Goal: Use online tool/utility: Utilize a website feature to perform a specific function

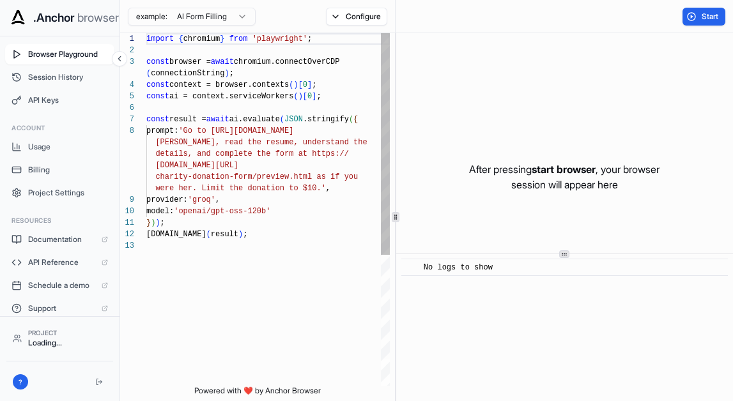
scroll to position [80, 0]
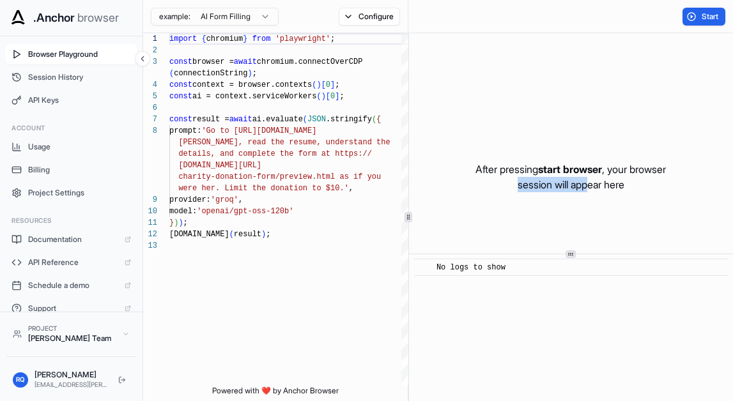
drag, startPoint x: 489, startPoint y: 178, endPoint x: 586, endPoint y: 182, distance: 97.2
click at [586, 182] on p "After pressing start browser , your browser session will appear here" at bounding box center [570, 177] width 190 height 31
click at [241, 15] on html ".Anchor browser Browser Playground Session History API Keys Account Usage Billi…" at bounding box center [366, 200] width 733 height 401
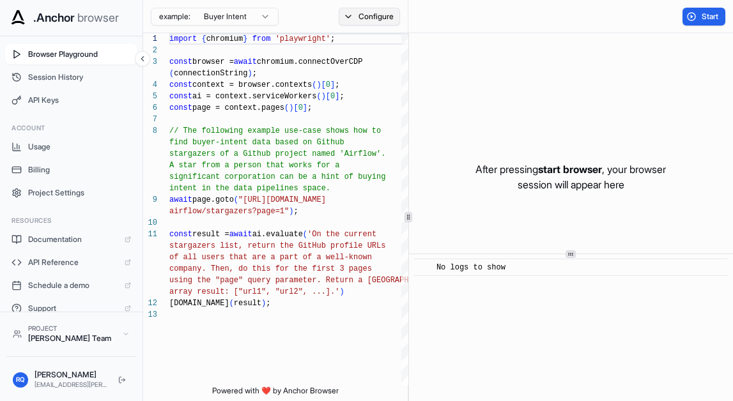
click at [374, 24] on button "Configure" at bounding box center [369, 17] width 62 height 18
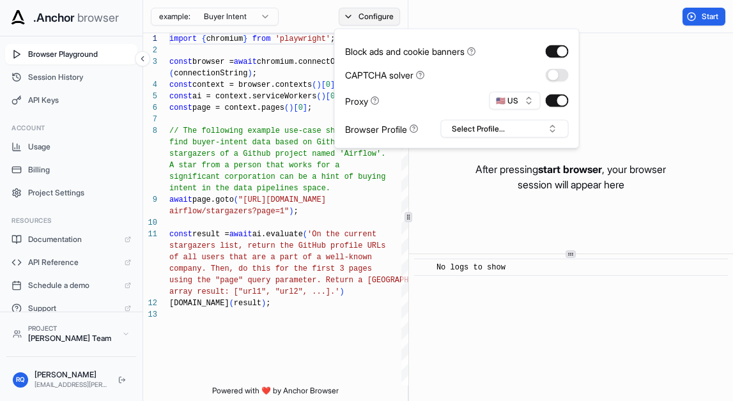
click at [374, 19] on button "Configure" at bounding box center [369, 17] width 62 height 18
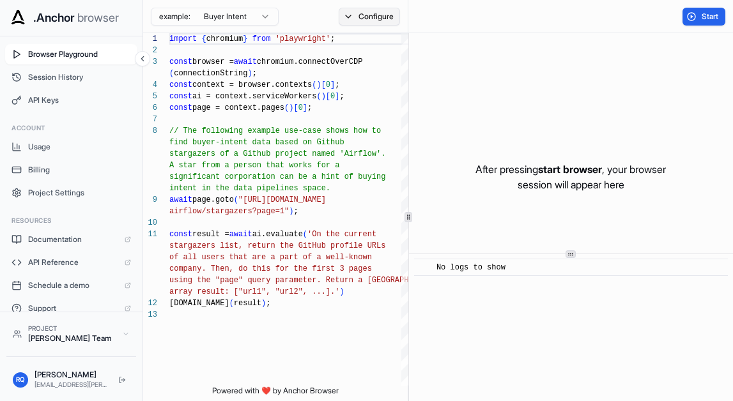
click at [367, 17] on button "Configure" at bounding box center [369, 17] width 62 height 18
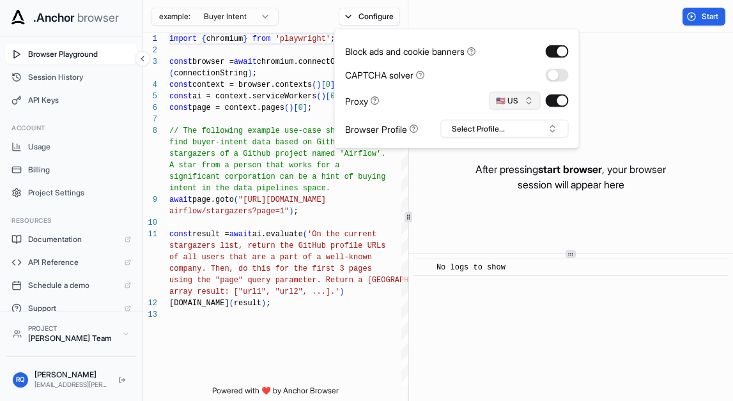
click at [526, 101] on button "🇺🇸 US" at bounding box center [514, 101] width 51 height 18
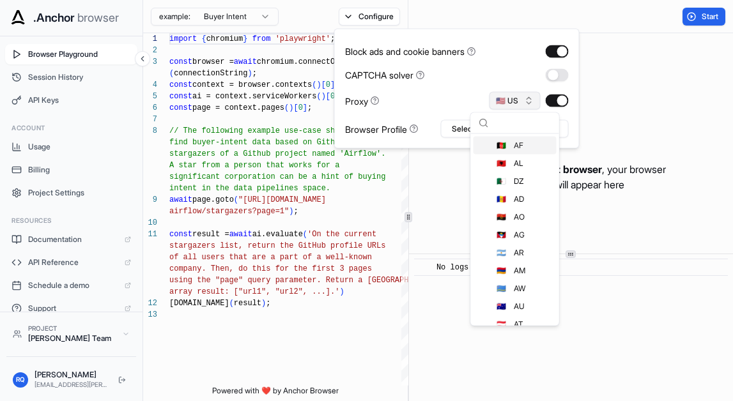
click at [526, 101] on button "🇺🇸 US" at bounding box center [514, 101] width 51 height 18
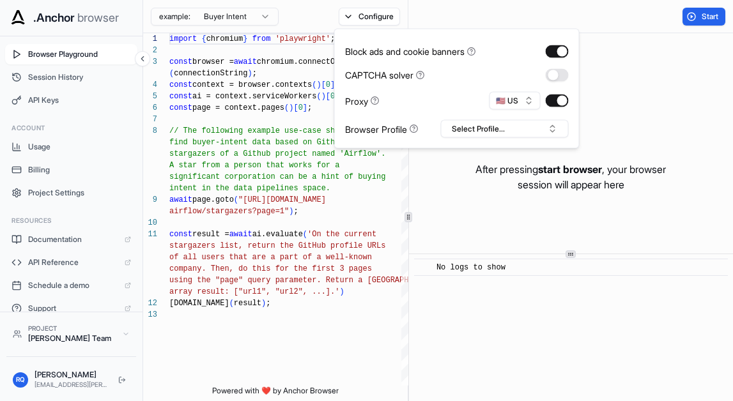
click at [421, 97] on div "Proxy 🇺🇸 US" at bounding box center [457, 101] width 224 height 18
click at [496, 137] on button "Select Profile..." at bounding box center [505, 129] width 128 height 18
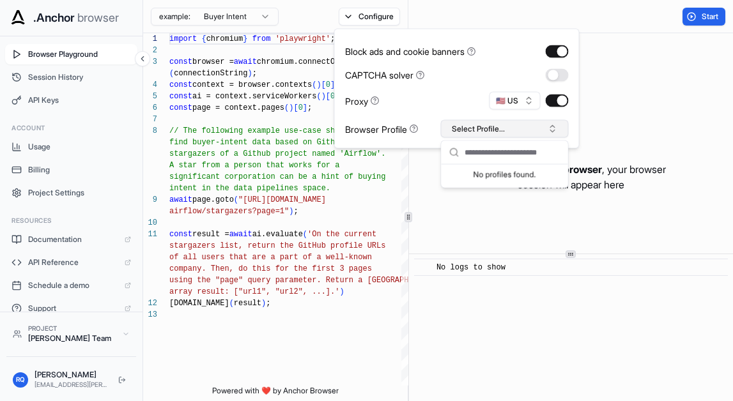
click at [499, 128] on button "Select Profile..." at bounding box center [505, 129] width 128 height 18
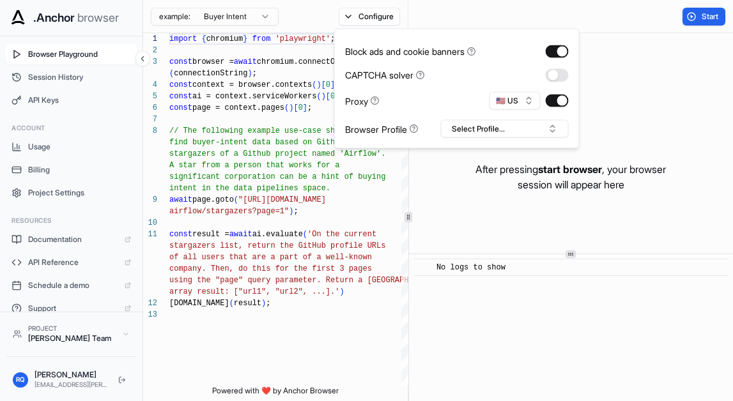
drag, startPoint x: 423, startPoint y: 76, endPoint x: 543, endPoint y: 75, distance: 120.1
click at [540, 76] on div "CAPTCHA solver" at bounding box center [457, 74] width 224 height 13
click at [701, 10] on button "Start" at bounding box center [703, 17] width 43 height 18
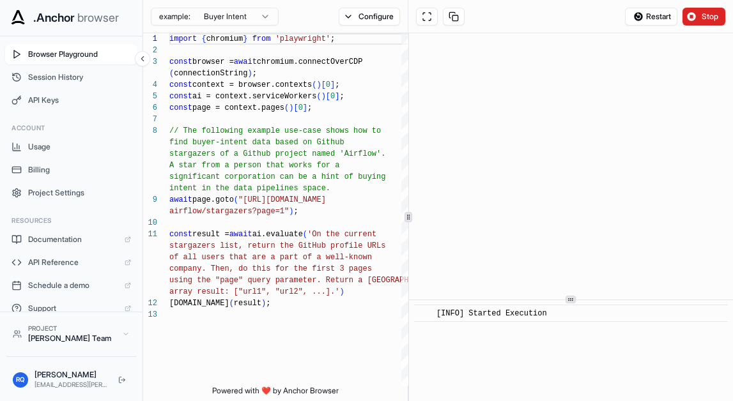
scroll to position [15, 0]
click at [567, 303] on icon at bounding box center [570, 299] width 6 height 6
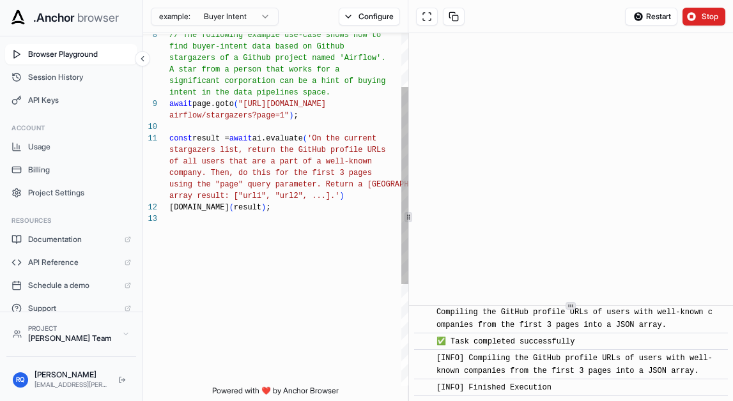
scroll to position [2790, 0]
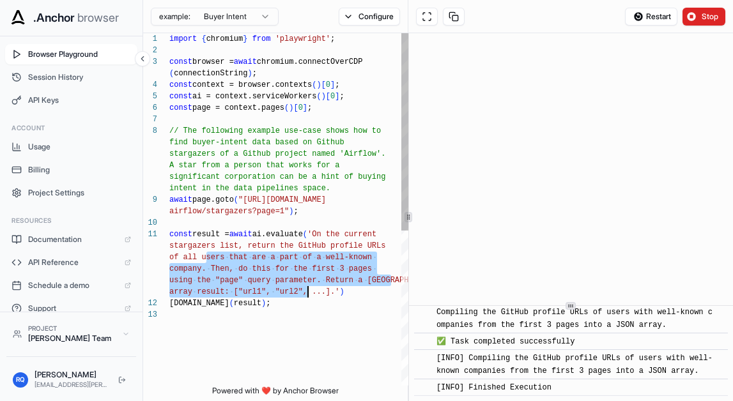
drag, startPoint x: 202, startPoint y: 252, endPoint x: 303, endPoint y: 286, distance: 107.2
click at [303, 286] on div "const result = await ai.evaluate ( 'On the current stargazers list, return the …" at bounding box center [289, 347] width 241 height 628
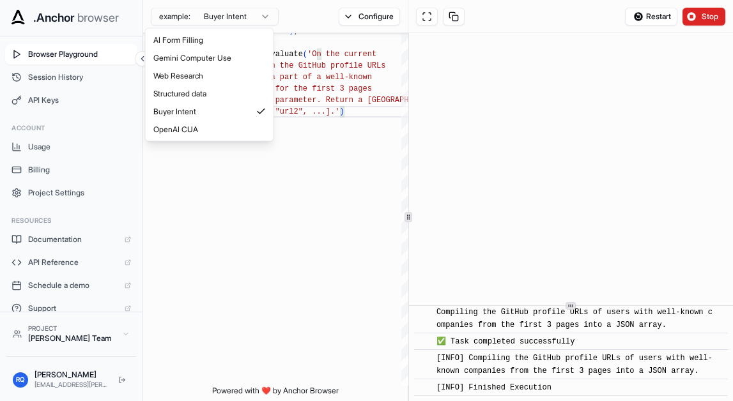
click at [245, 7] on html "**********" at bounding box center [366, 200] width 733 height 401
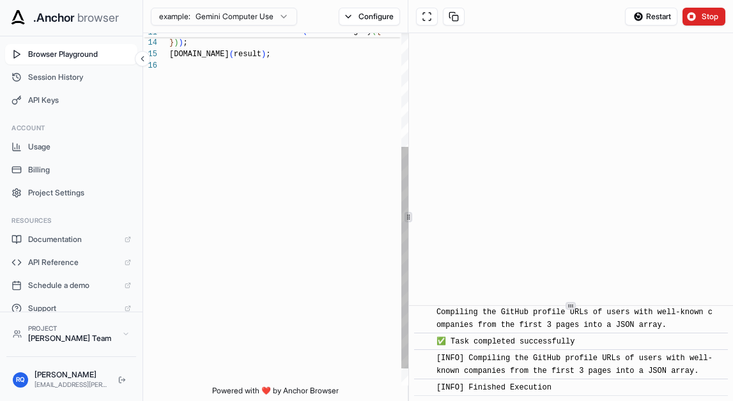
scroll to position [0, 0]
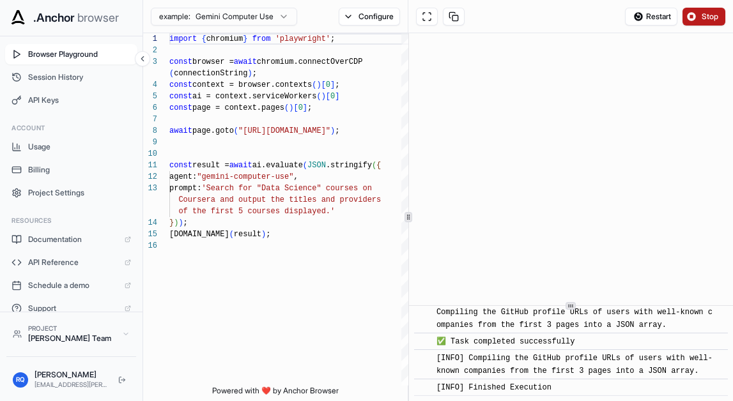
click at [705, 15] on span "Stop" at bounding box center [710, 16] width 18 height 10
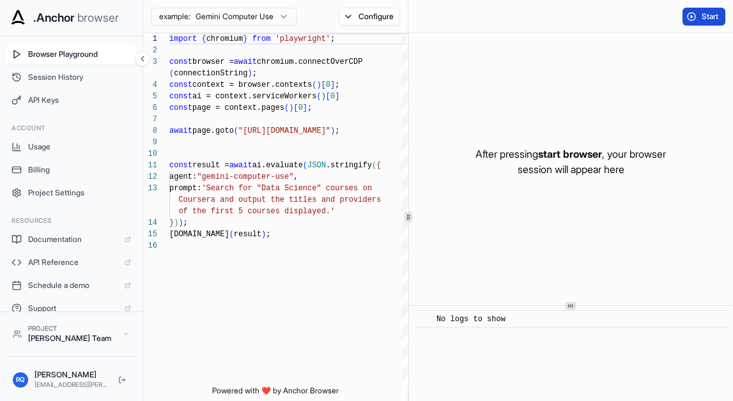
click at [691, 17] on button "Start" at bounding box center [703, 17] width 43 height 18
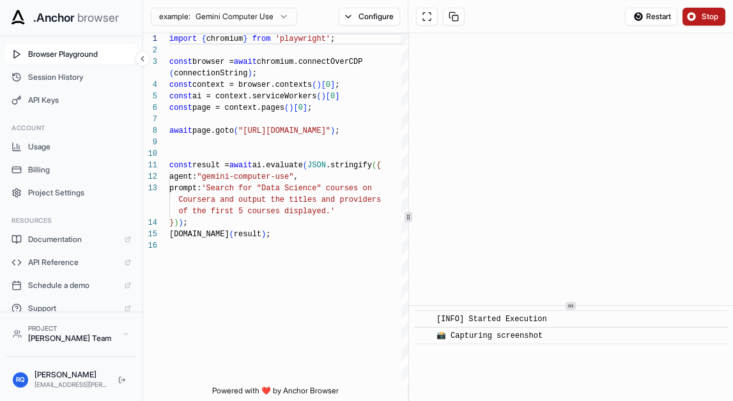
click at [701, 18] on span "Stop" at bounding box center [710, 16] width 18 height 10
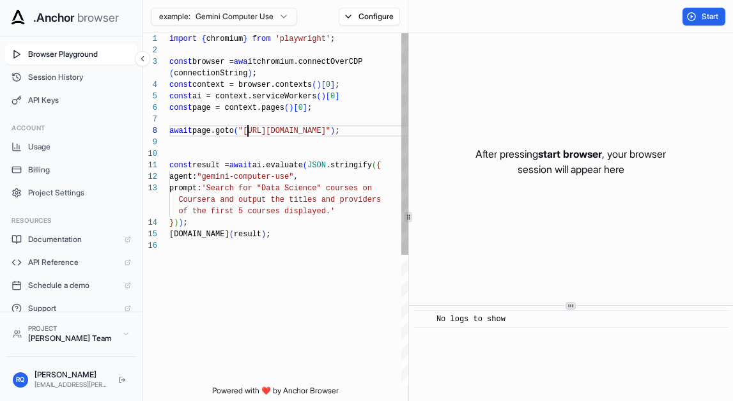
scroll to position [92, 0]
drag, startPoint x: 243, startPoint y: 133, endPoint x: 358, endPoint y: 125, distance: 115.3
click at [358, 125] on div "of the first 5 courses displayed.' } ) ) ; console.info ( result ) ; await page…" at bounding box center [289, 312] width 241 height 559
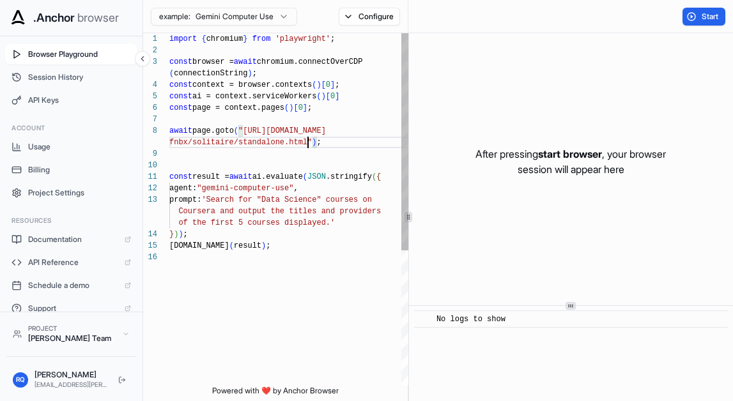
scroll to position [46, 0]
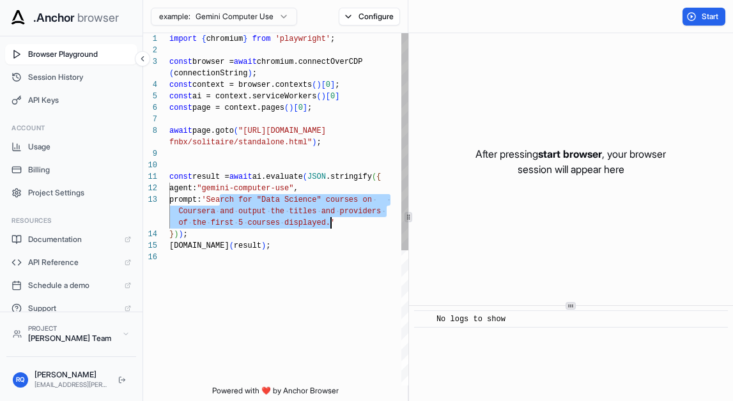
drag, startPoint x: 215, startPoint y: 201, endPoint x: 323, endPoint y: 222, distance: 109.8
click at [323, 222] on div "of the first 5 courses displayed.' } ) ) ; console.info ( result ) ; await page…" at bounding box center [289, 318] width 241 height 571
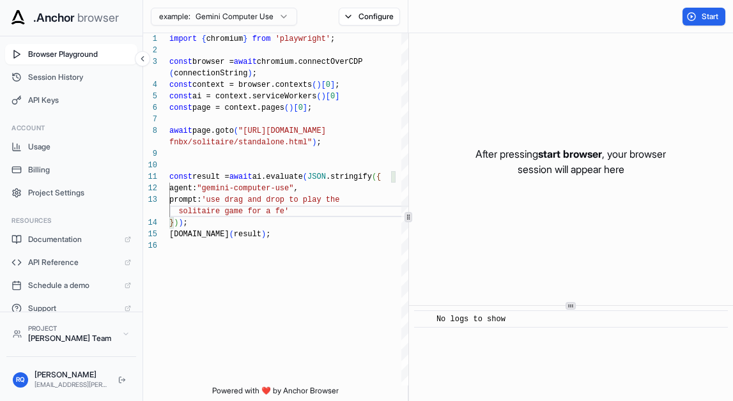
scroll to position [57, 0]
type textarea "**********"
click at [697, 24] on button "Start" at bounding box center [703, 17] width 43 height 18
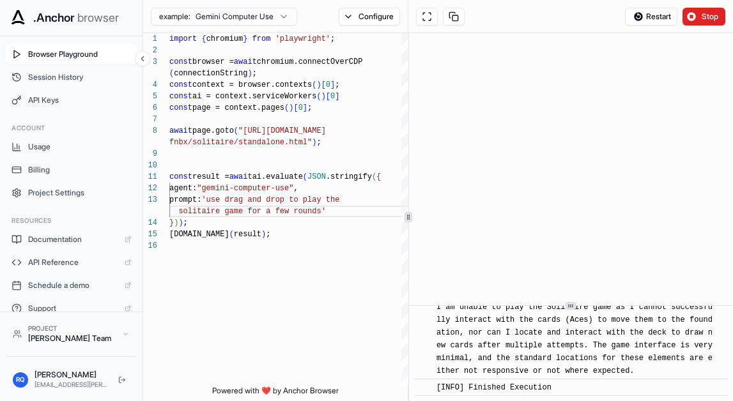
scroll to position [2481, 0]
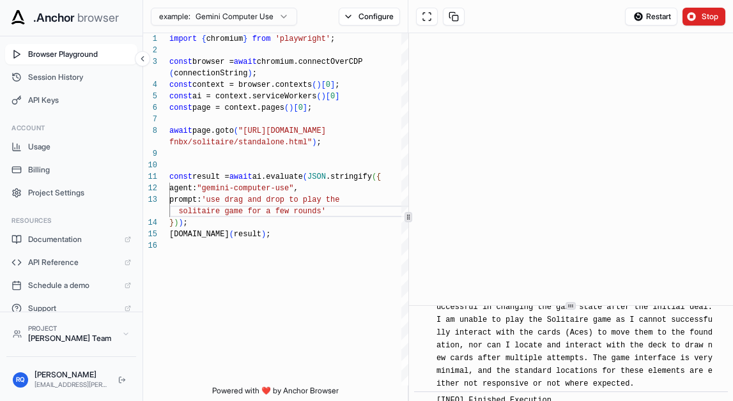
drag, startPoint x: 530, startPoint y: 364, endPoint x: 525, endPoint y: 381, distance: 17.4
